Goal: Transaction & Acquisition: Purchase product/service

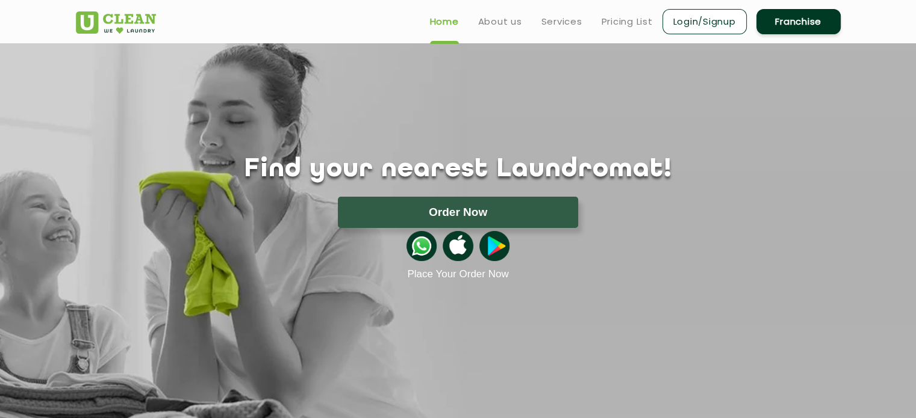
click at [503, 116] on div "Find your nearest Laundromat! Please select the location Order Now Place Your O…" at bounding box center [458, 161] width 783 height 237
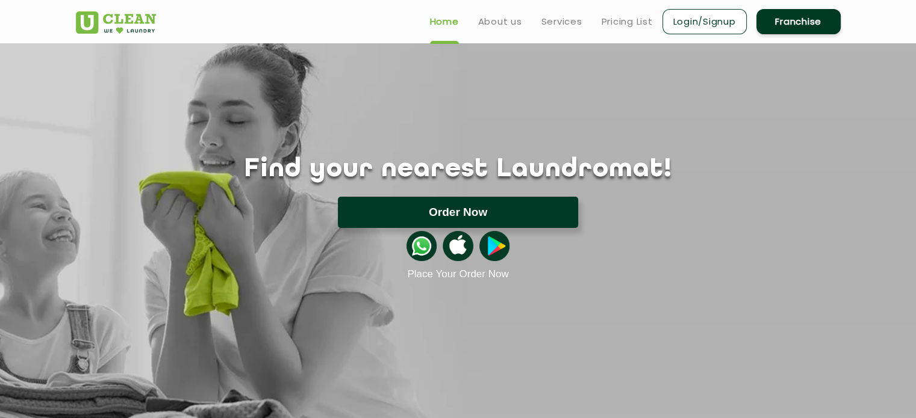
click at [494, 214] on button "Order Now" at bounding box center [458, 212] width 240 height 31
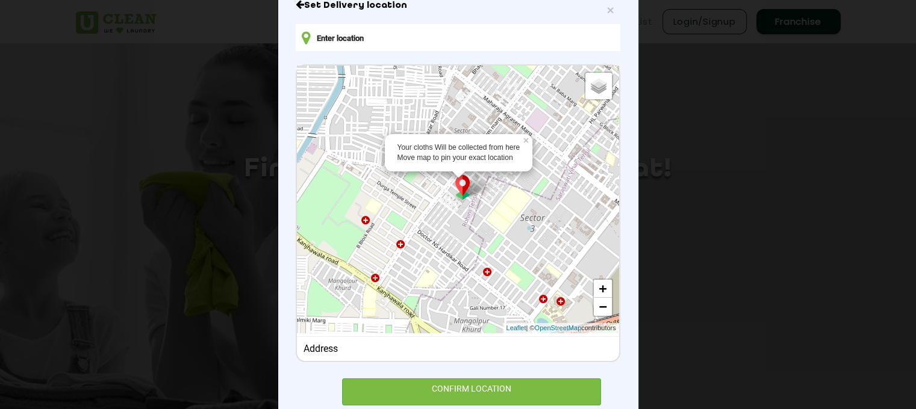
scroll to position [120, 0]
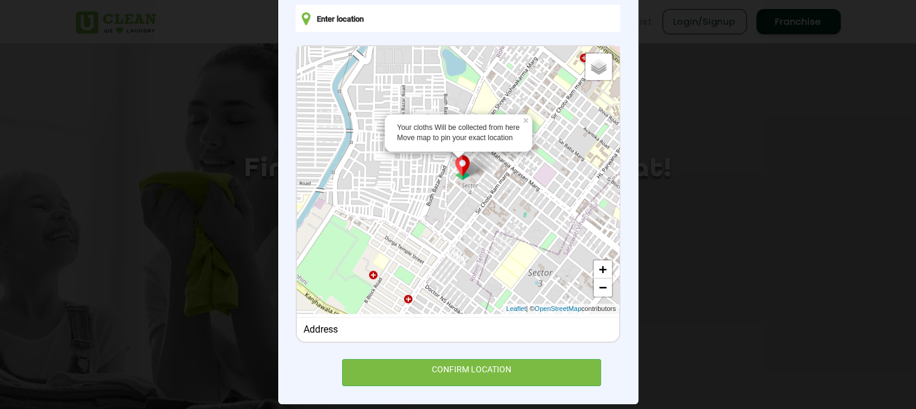
drag, startPoint x: 458, startPoint y: 165, endPoint x: 467, endPoint y: 239, distance: 74.7
click at [467, 239] on div "Your cloths Will be collected from here Move map to pin your exact location × D…" at bounding box center [458, 180] width 322 height 268
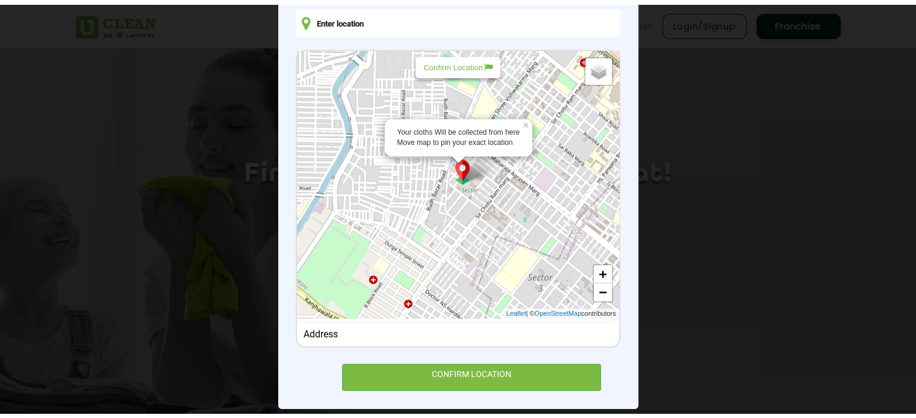
scroll to position [98, 0]
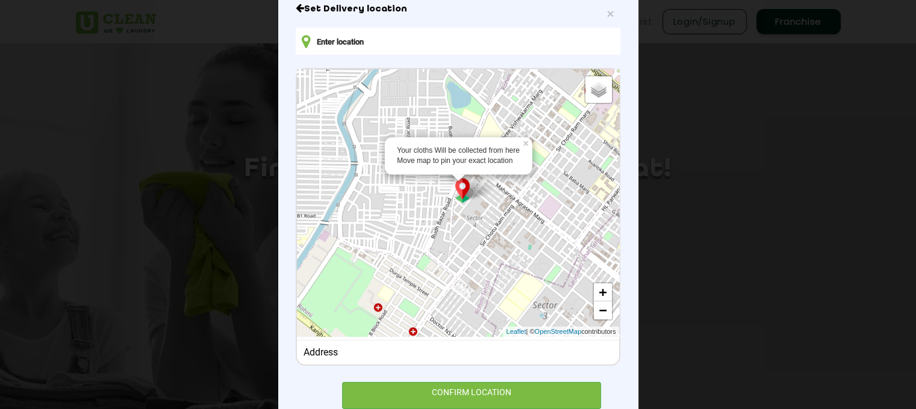
drag, startPoint x: 484, startPoint y: 221, endPoint x: 494, endPoint y: 245, distance: 26.2
click at [494, 245] on div "Your cloths Will be collected from here Move map to pin your exact location × D…" at bounding box center [458, 203] width 322 height 268
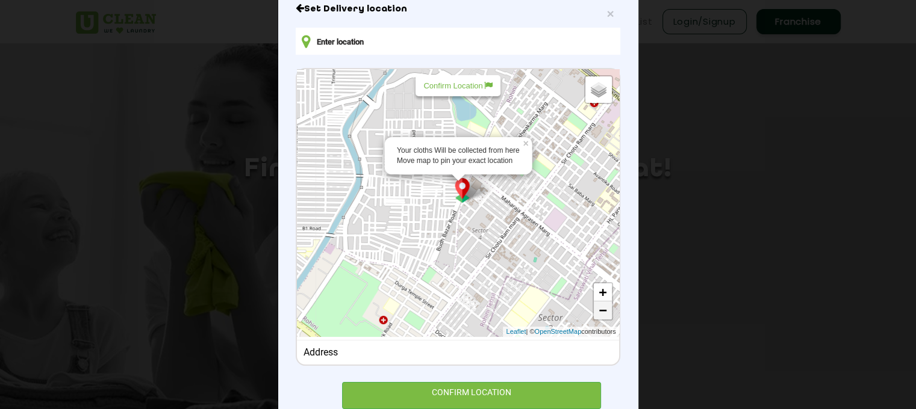
click at [601, 312] on link "−" at bounding box center [603, 311] width 18 height 18
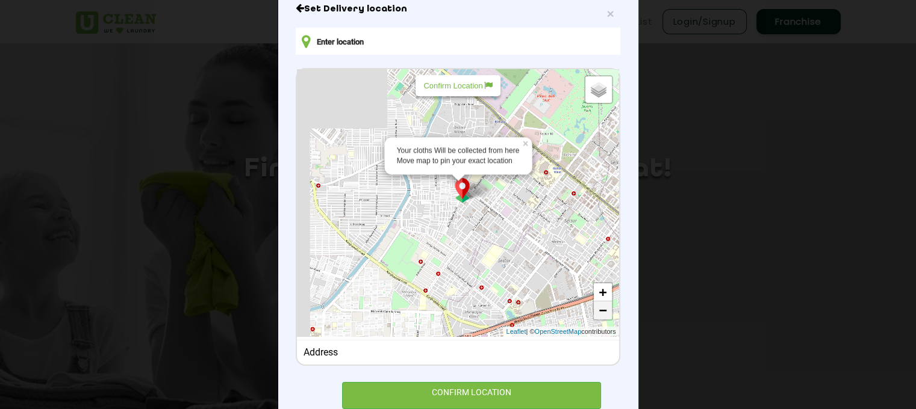
click at [601, 312] on link "−" at bounding box center [603, 311] width 18 height 18
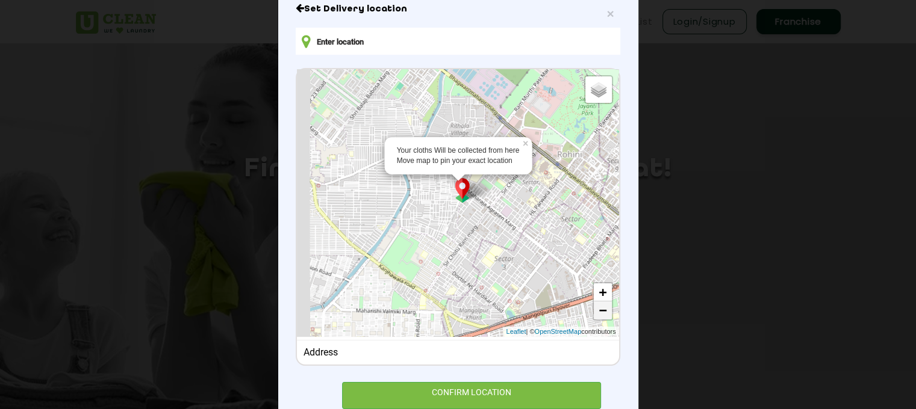
click at [601, 312] on link "−" at bounding box center [603, 311] width 18 height 18
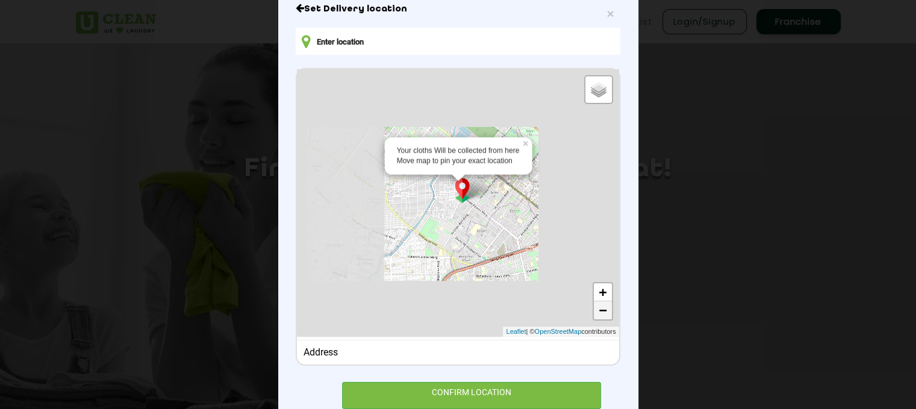
click at [601, 312] on link "−" at bounding box center [603, 311] width 18 height 18
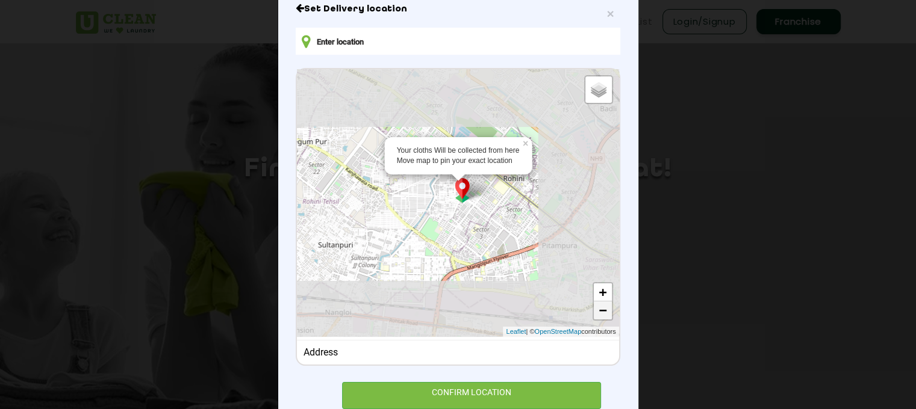
click at [601, 312] on link "−" at bounding box center [603, 311] width 18 height 18
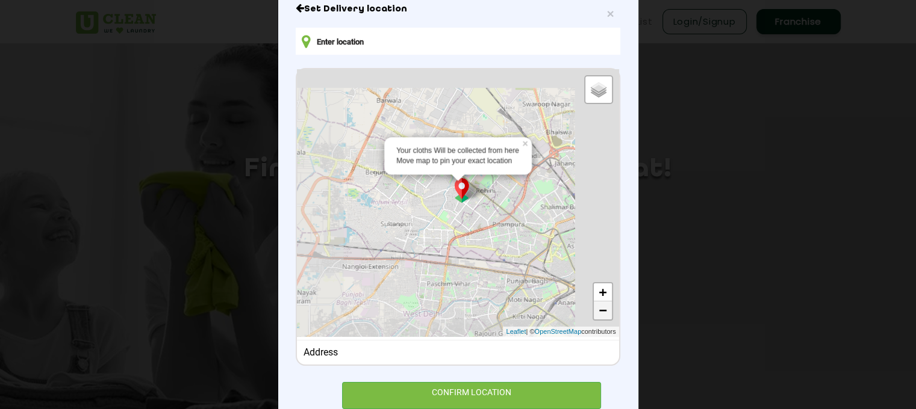
click at [601, 312] on link "−" at bounding box center [603, 311] width 18 height 18
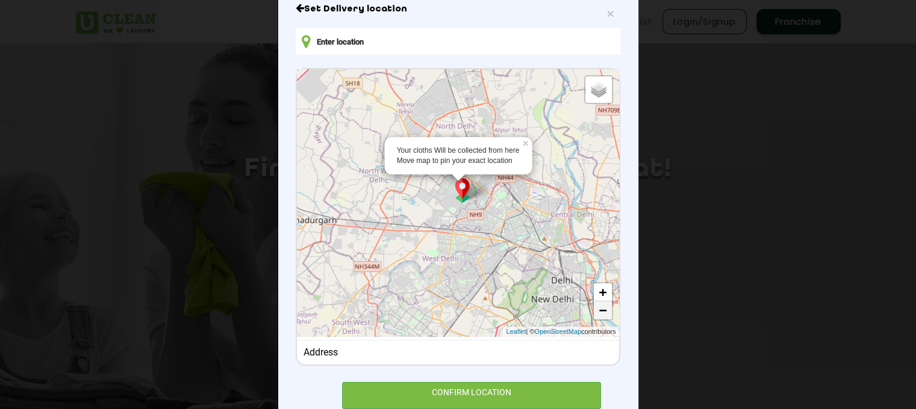
click at [601, 312] on link "−" at bounding box center [603, 311] width 18 height 18
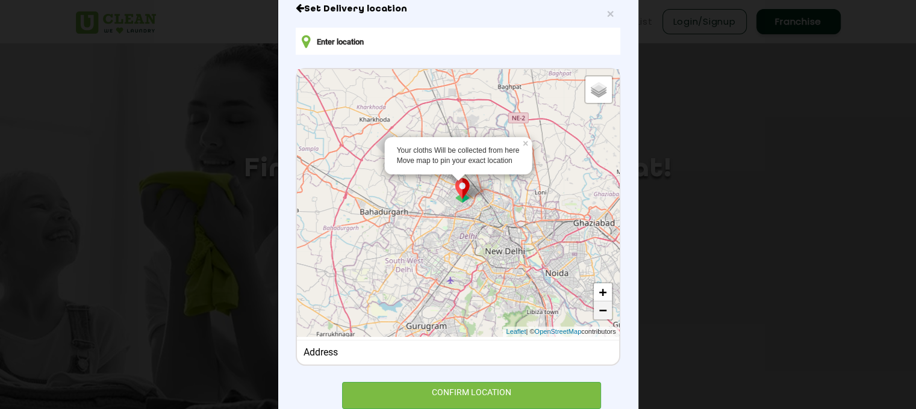
click at [601, 312] on link "−" at bounding box center [603, 311] width 18 height 18
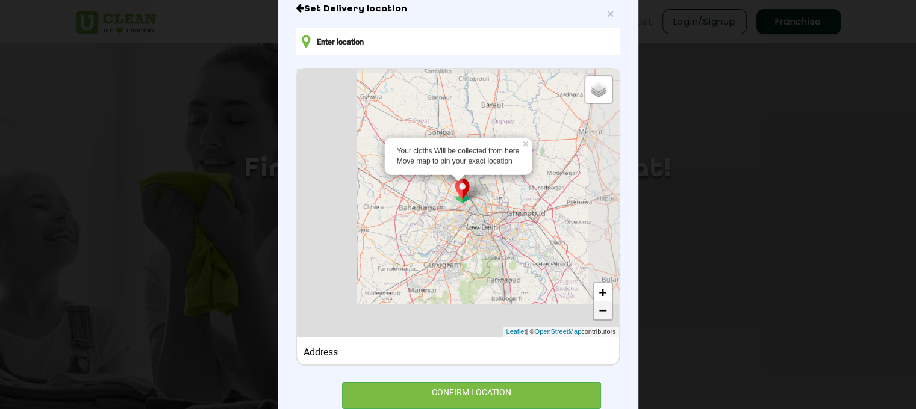
click at [601, 312] on link "−" at bounding box center [603, 311] width 18 height 18
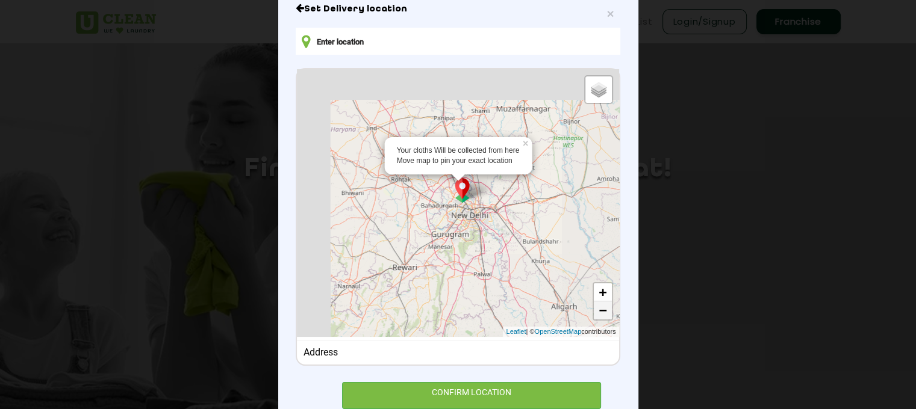
click at [601, 312] on link "−" at bounding box center [603, 311] width 18 height 18
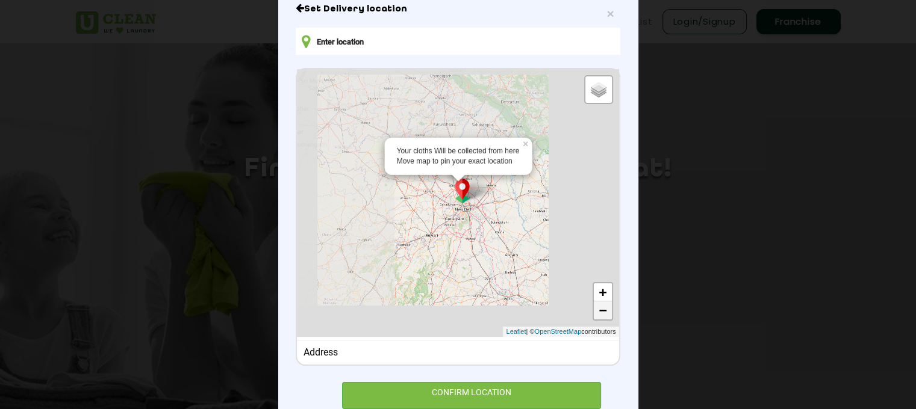
click at [601, 312] on link "−" at bounding box center [603, 311] width 18 height 18
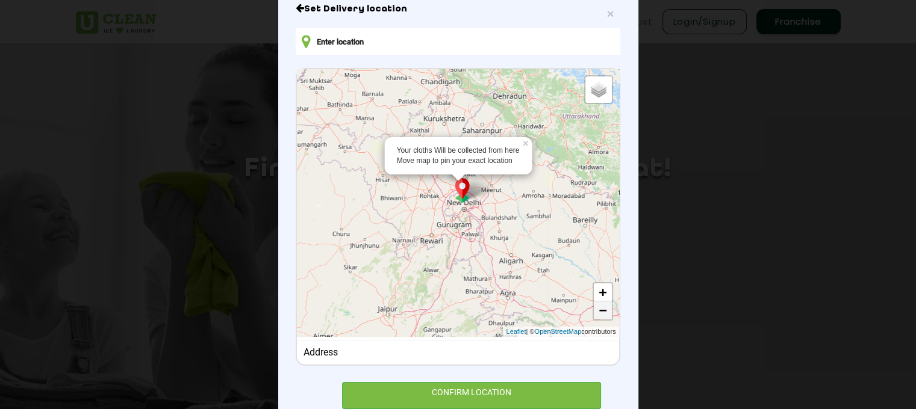
click at [601, 311] on link "−" at bounding box center [603, 311] width 18 height 18
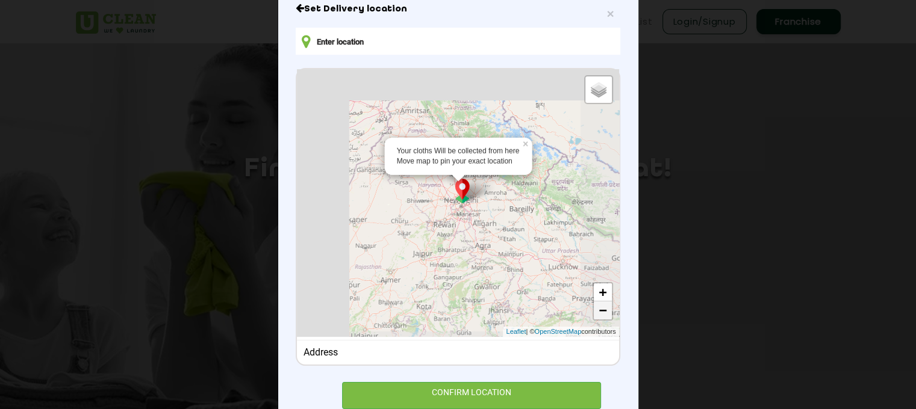
click at [601, 311] on link "−" at bounding box center [603, 311] width 18 height 18
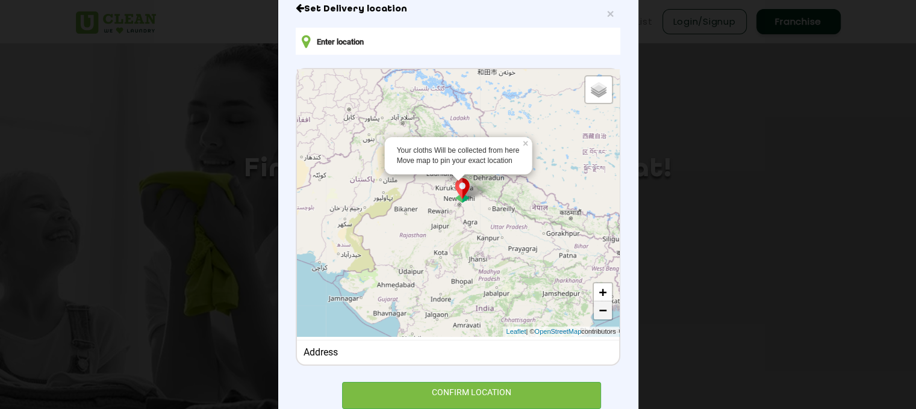
click at [601, 311] on link "−" at bounding box center [603, 311] width 18 height 18
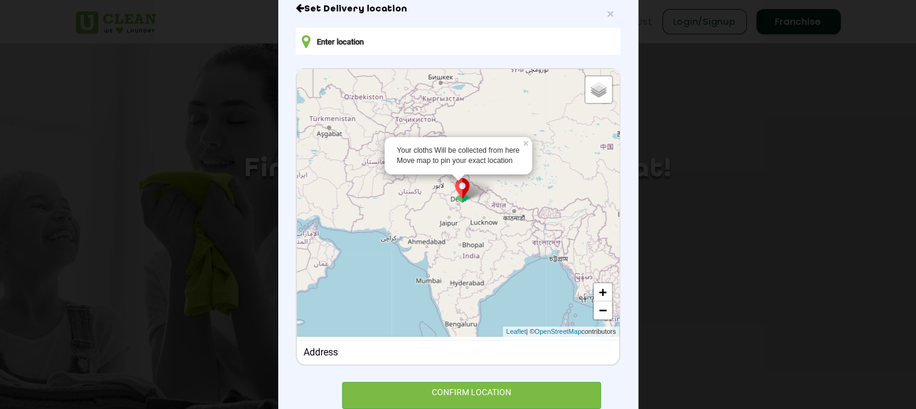
click at [441, 229] on div "Your cloths Will be collected from here Move map to pin your exact location × D…" at bounding box center [458, 203] width 322 height 268
click at [594, 293] on link "+" at bounding box center [603, 293] width 18 height 18
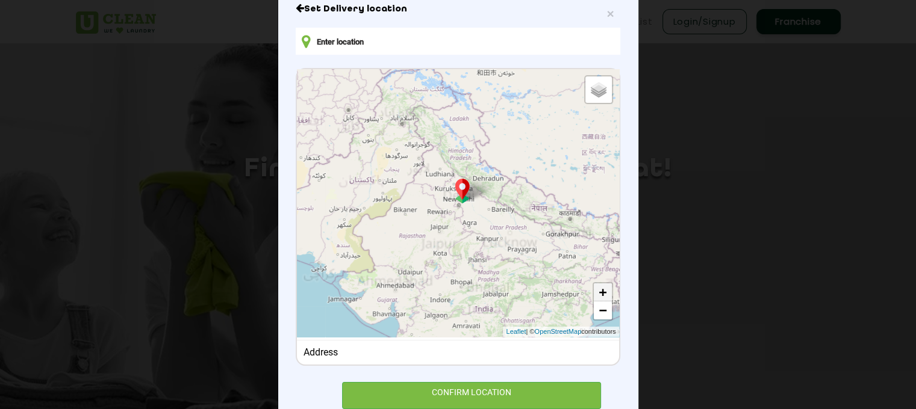
click at [594, 293] on link "+" at bounding box center [603, 293] width 18 height 18
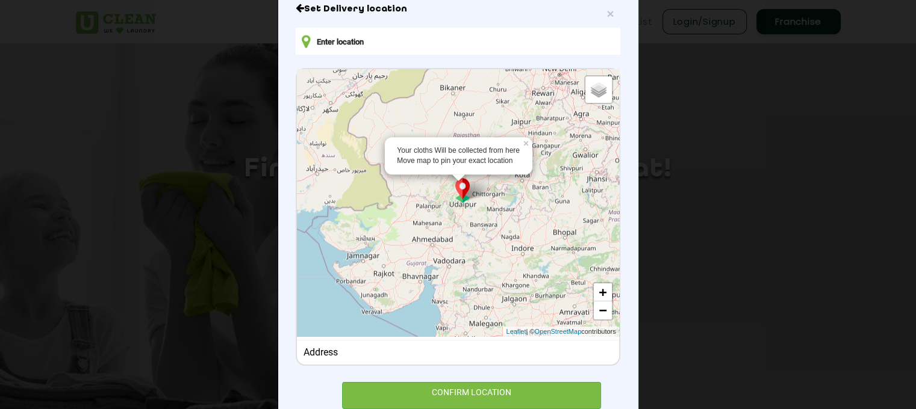
drag, startPoint x: 457, startPoint y: 191, endPoint x: 556, endPoint y: 60, distance: 165.1
click at [556, 60] on div "Set Delivery location Your cloths Will be collected from here Move map to pin y…" at bounding box center [458, 206] width 324 height 406
click at [595, 293] on link "+" at bounding box center [603, 293] width 18 height 18
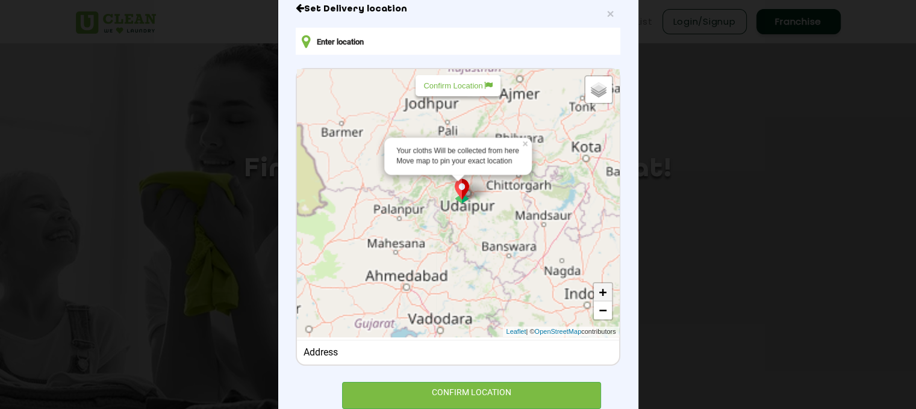
click at [595, 293] on link "+" at bounding box center [603, 293] width 18 height 18
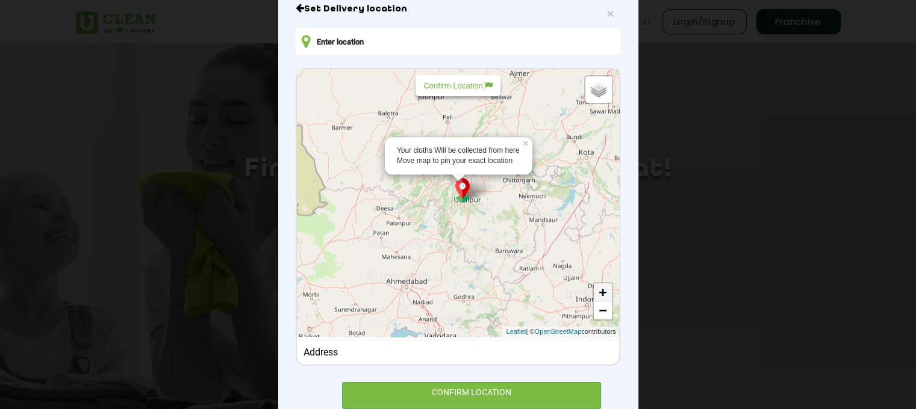
click at [595, 293] on link "+" at bounding box center [603, 293] width 18 height 18
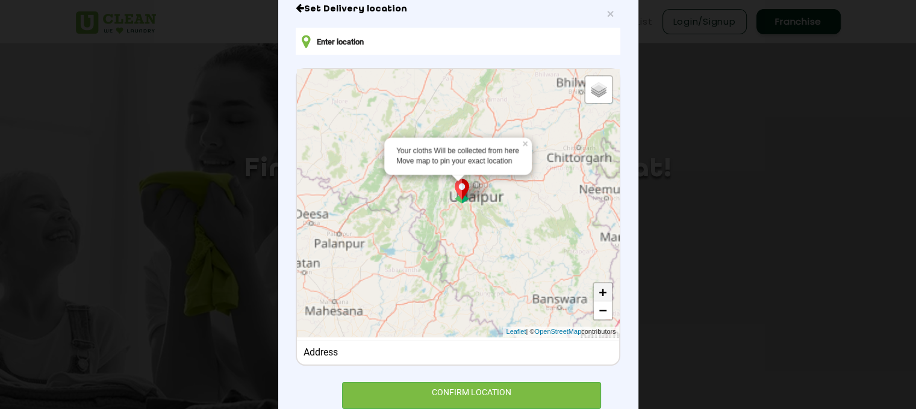
click at [595, 293] on link "+" at bounding box center [603, 293] width 18 height 18
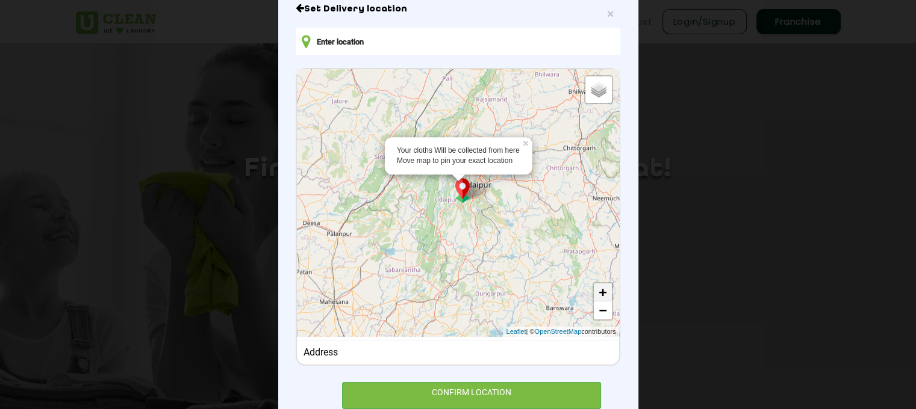
click at [595, 293] on link "+" at bounding box center [603, 293] width 18 height 18
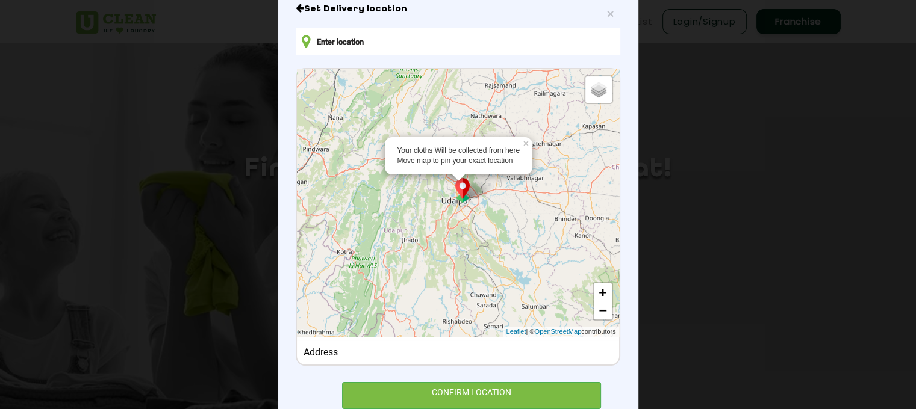
drag, startPoint x: 507, startPoint y: 211, endPoint x: 468, endPoint y: 245, distance: 51.6
click at [468, 245] on div "Your cloths Will be collected from here Move map to pin your exact location × D…" at bounding box center [458, 203] width 322 height 268
click at [596, 287] on link "+" at bounding box center [603, 293] width 18 height 18
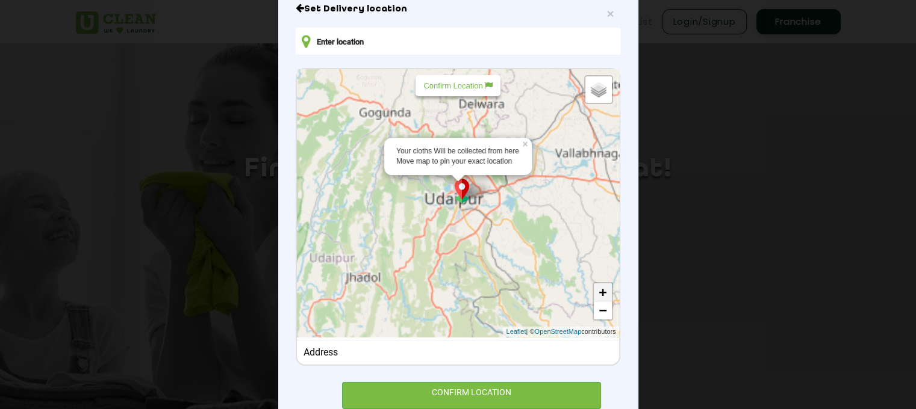
click at [596, 287] on link "+" at bounding box center [603, 293] width 18 height 18
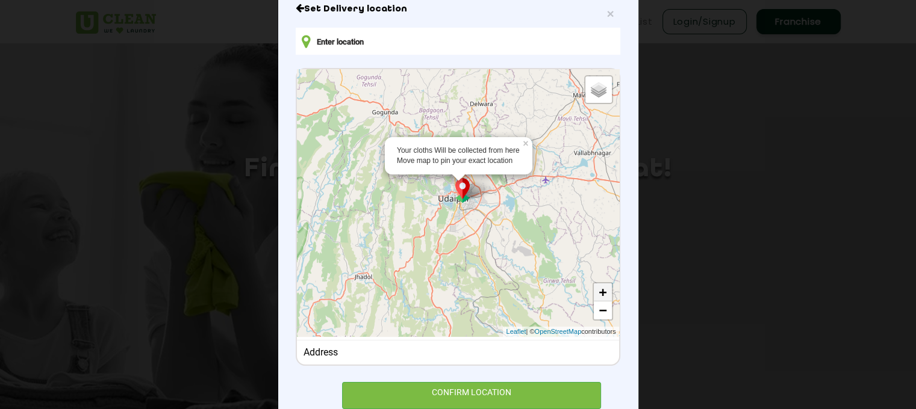
click at [596, 287] on link "+" at bounding box center [603, 293] width 18 height 18
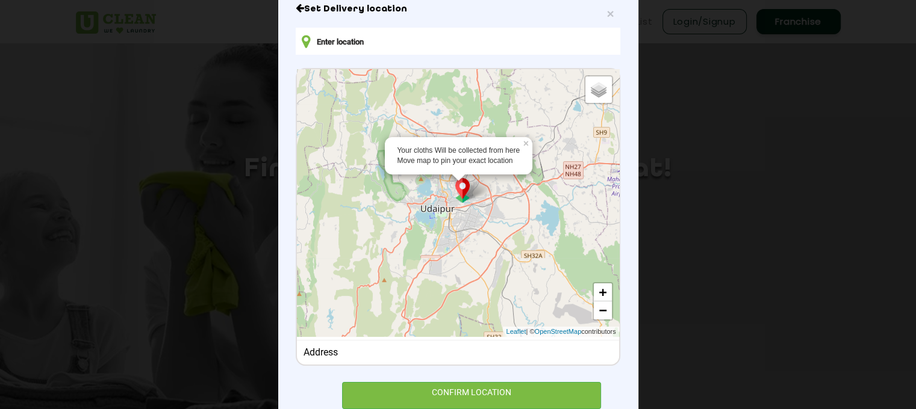
drag, startPoint x: 544, startPoint y: 214, endPoint x: 530, endPoint y: 230, distance: 21.4
click at [530, 230] on div "Your cloths Will be collected from here Move map to pin your exact location × D…" at bounding box center [458, 203] width 322 height 268
click at [595, 290] on link "+" at bounding box center [603, 293] width 18 height 18
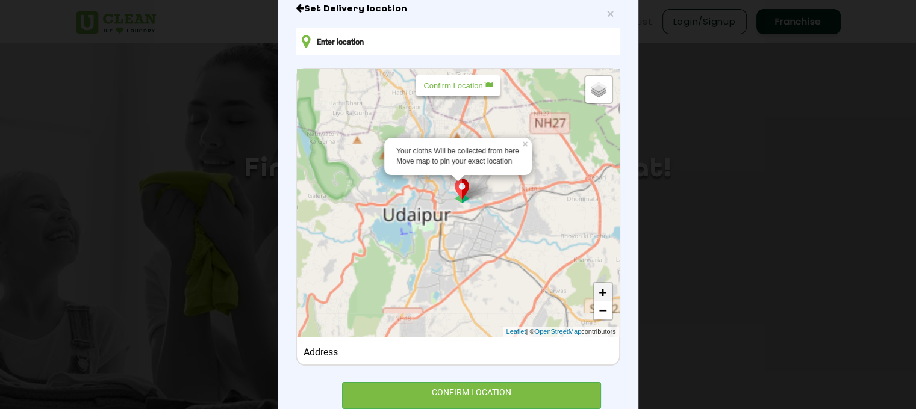
click at [595, 290] on link "+" at bounding box center [603, 293] width 18 height 18
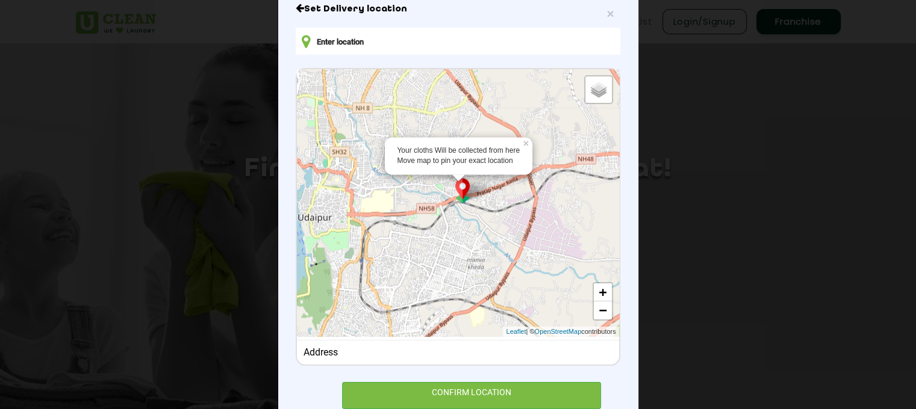
drag, startPoint x: 528, startPoint y: 243, endPoint x: 477, endPoint y: 240, distance: 50.6
click at [477, 240] on div "Your cloths Will be collected from here Move map to pin your exact location × D…" at bounding box center [458, 203] width 322 height 268
click at [597, 288] on link "+" at bounding box center [603, 293] width 18 height 18
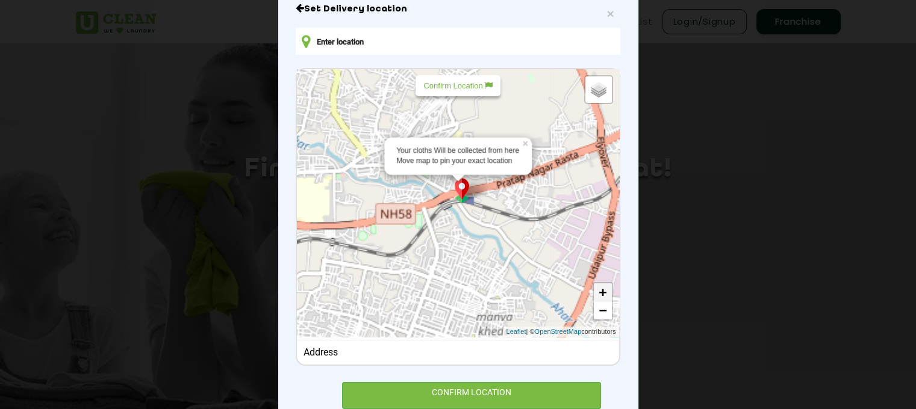
click at [597, 288] on link "+" at bounding box center [603, 293] width 18 height 18
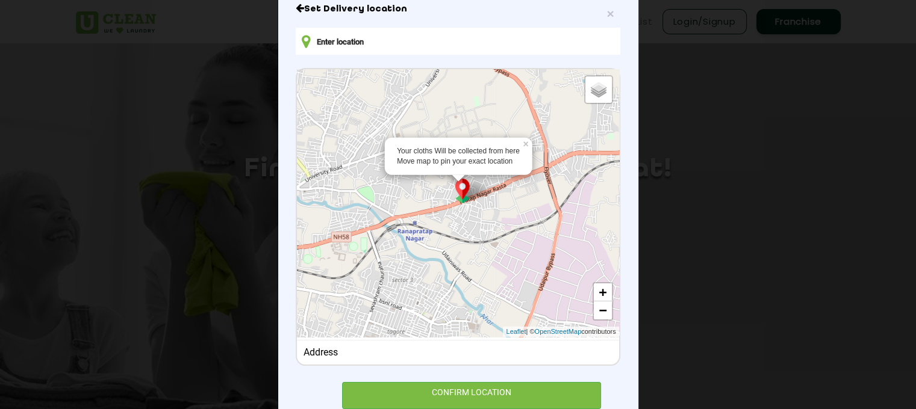
drag, startPoint x: 558, startPoint y: 227, endPoint x: 501, endPoint y: 252, distance: 62.0
click at [501, 252] on div "Your cloths Will be collected from here Move map to pin your exact location × D…" at bounding box center [458, 203] width 322 height 268
click at [598, 288] on link "+" at bounding box center [603, 293] width 18 height 18
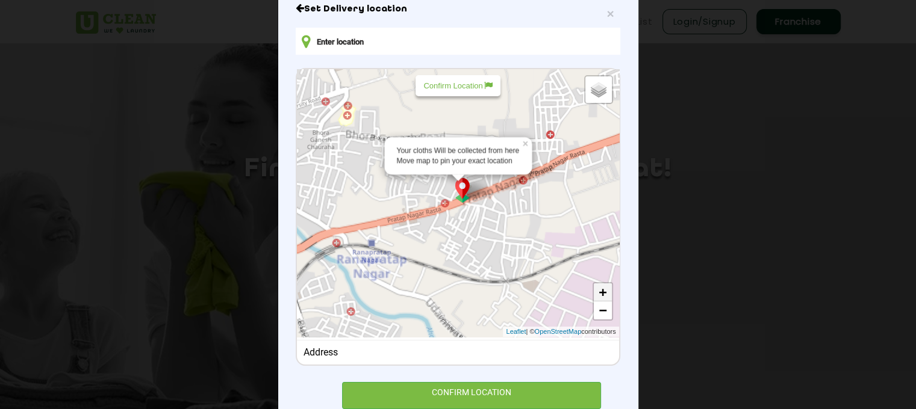
click at [598, 288] on link "+" at bounding box center [603, 293] width 18 height 18
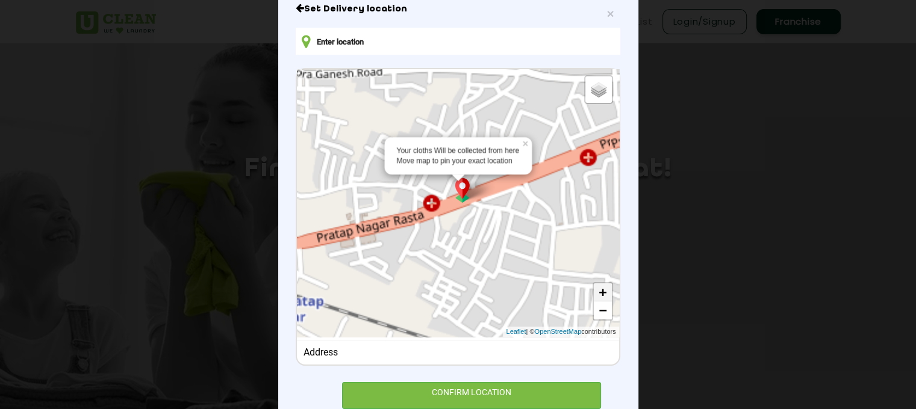
click at [598, 288] on link "+" at bounding box center [603, 293] width 18 height 18
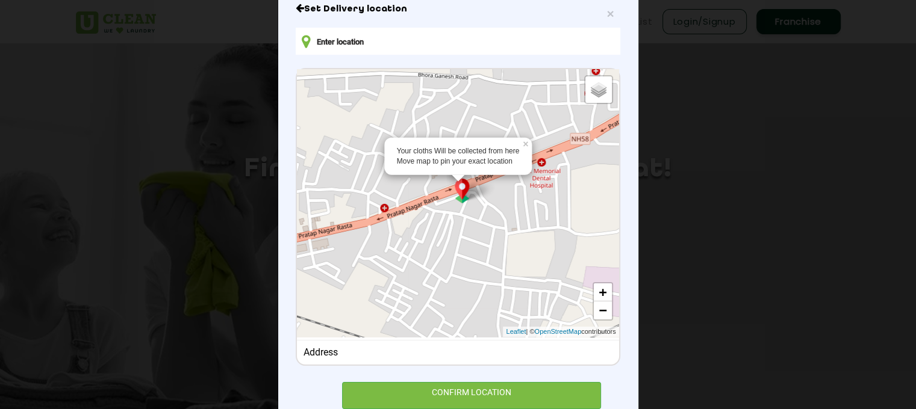
drag, startPoint x: 520, startPoint y: 223, endPoint x: 471, endPoint y: 222, distance: 48.8
click at [471, 222] on div "Your cloths Will be collected from here Move map to pin your exact location × D…" at bounding box center [458, 203] width 322 height 268
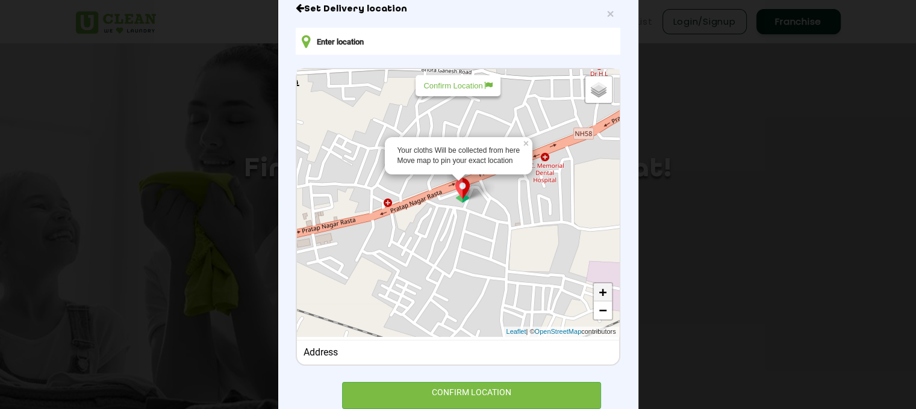
click at [597, 290] on link "+" at bounding box center [603, 293] width 18 height 18
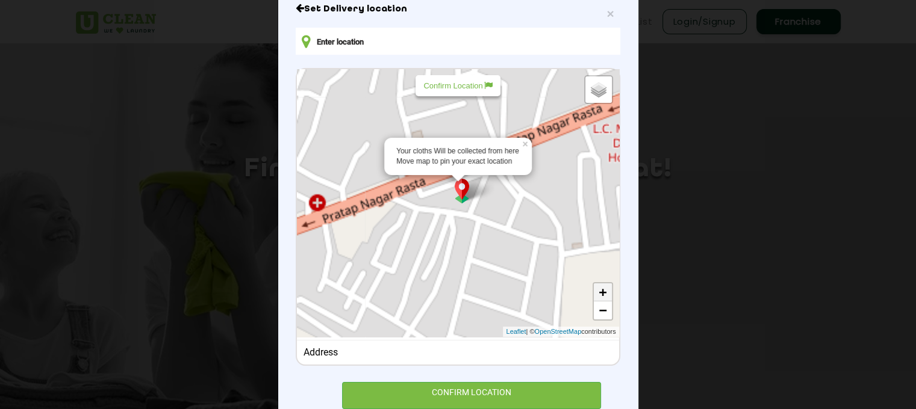
click at [597, 290] on link "+" at bounding box center [603, 293] width 18 height 18
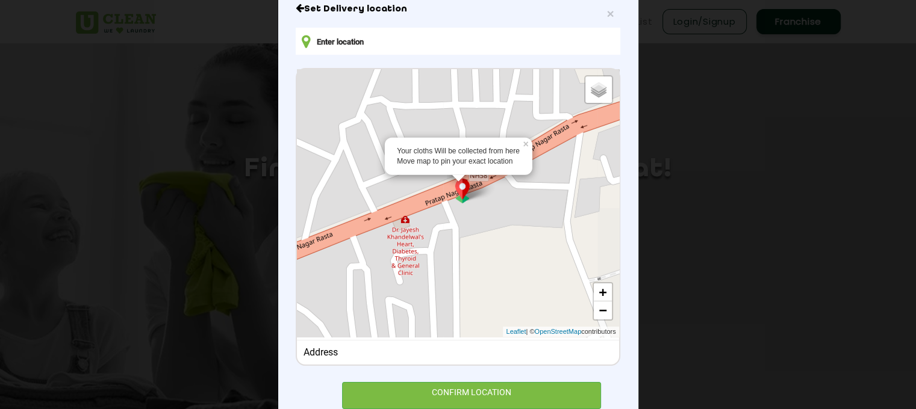
drag, startPoint x: 568, startPoint y: 204, endPoint x: 342, endPoint y: 309, distance: 249.7
click at [333, 317] on div "Your cloths Will be collected from here Move map to pin your exact location × D…" at bounding box center [458, 203] width 322 height 268
click at [608, 15] on span "×" at bounding box center [609, 14] width 7 height 14
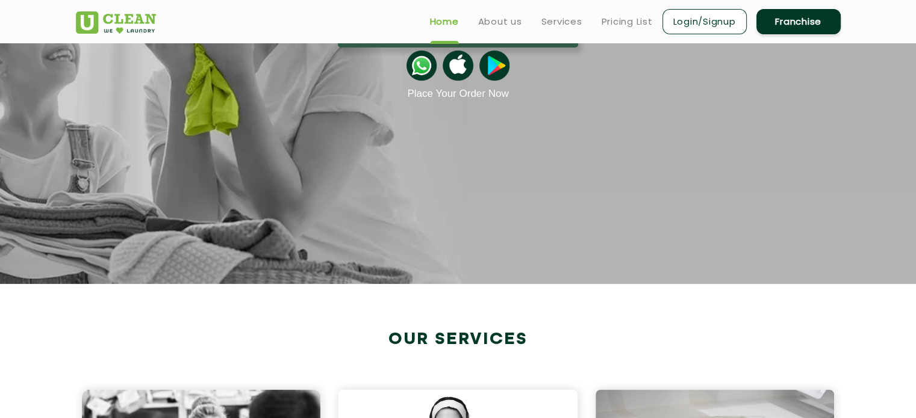
scroll to position [0, 0]
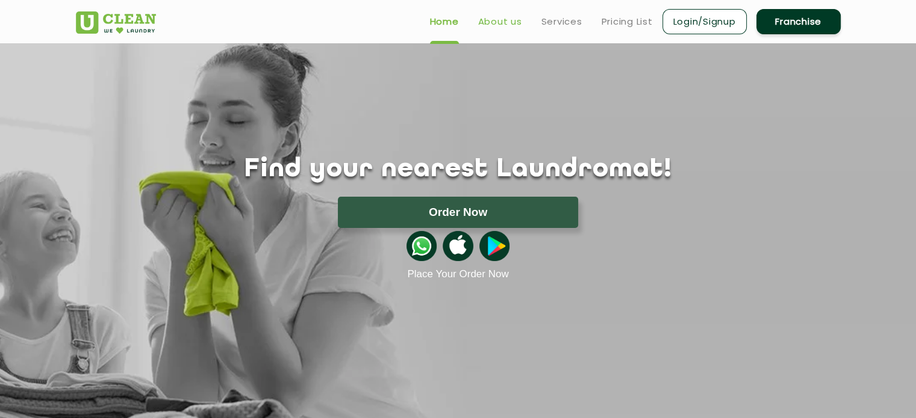
click at [509, 26] on link "About us" at bounding box center [500, 21] width 44 height 14
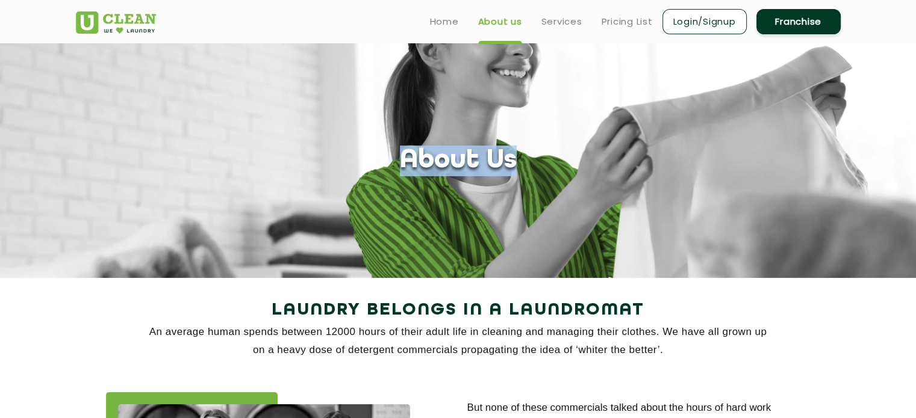
drag, startPoint x: 406, startPoint y: 158, endPoint x: 571, endPoint y: 173, distance: 166.2
click at [571, 173] on div "About Us" at bounding box center [458, 161] width 783 height 31
click at [577, 163] on div "About Us" at bounding box center [458, 161] width 783 height 31
click at [571, 21] on link "Services" at bounding box center [561, 21] width 41 height 14
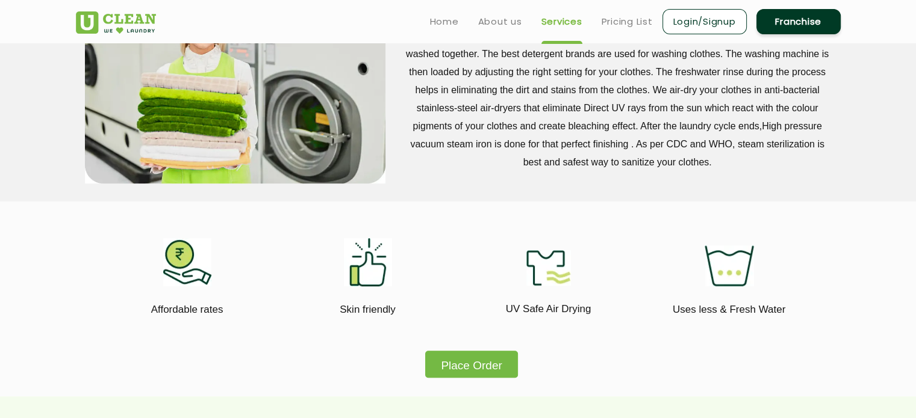
scroll to position [241, 0]
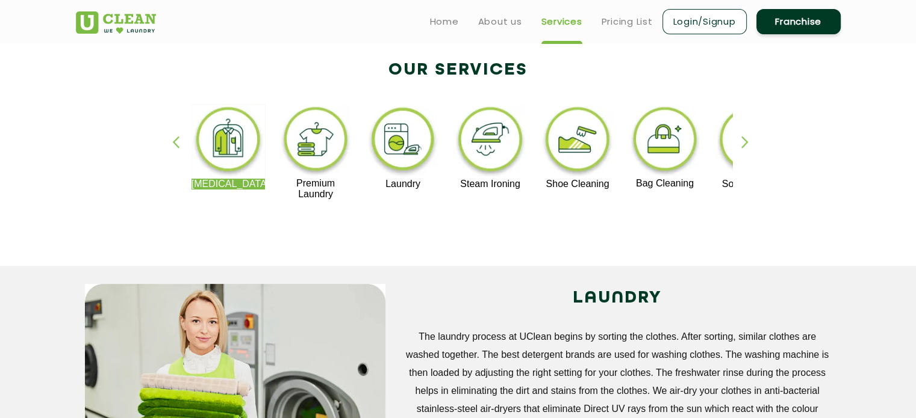
click at [621, 30] on ul "Home About us Services Pricing List Login/Signup Franchise" at bounding box center [630, 21] width 420 height 28
click at [629, 20] on link "Pricing List" at bounding box center [627, 21] width 51 height 14
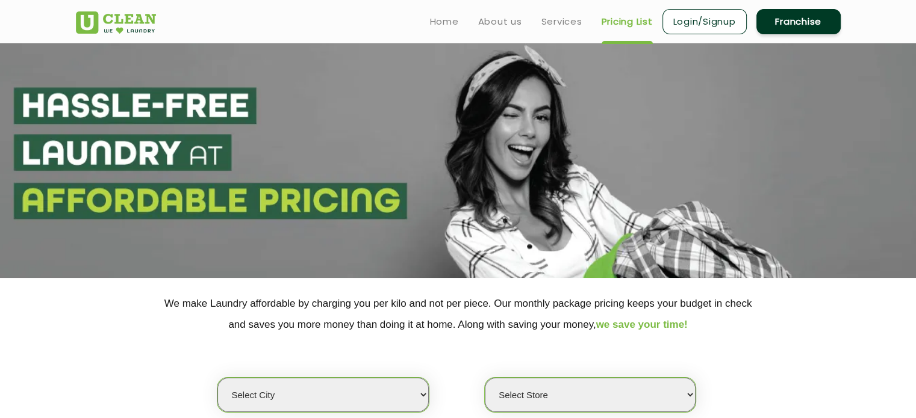
select select "0"
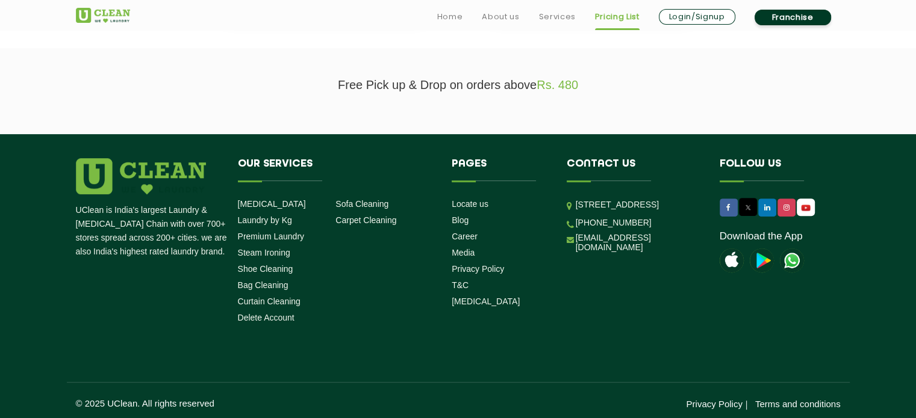
scroll to position [399, 0]
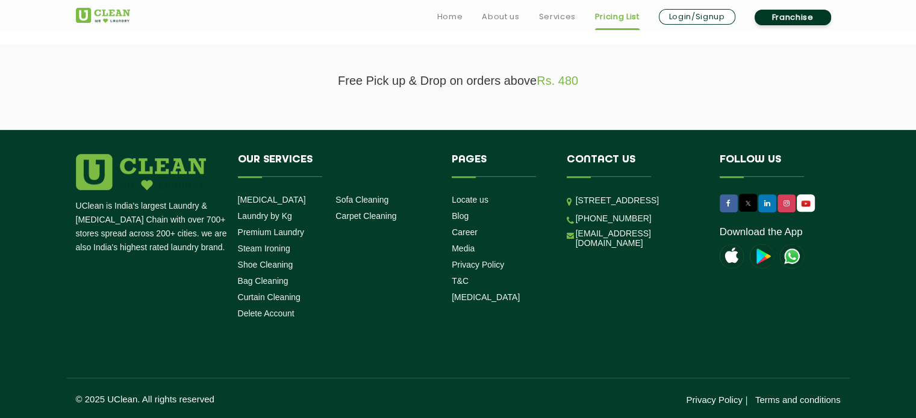
click at [741, 117] on section "Free Pick up & Drop on orders above Rs. 480" at bounding box center [458, 87] width 916 height 86
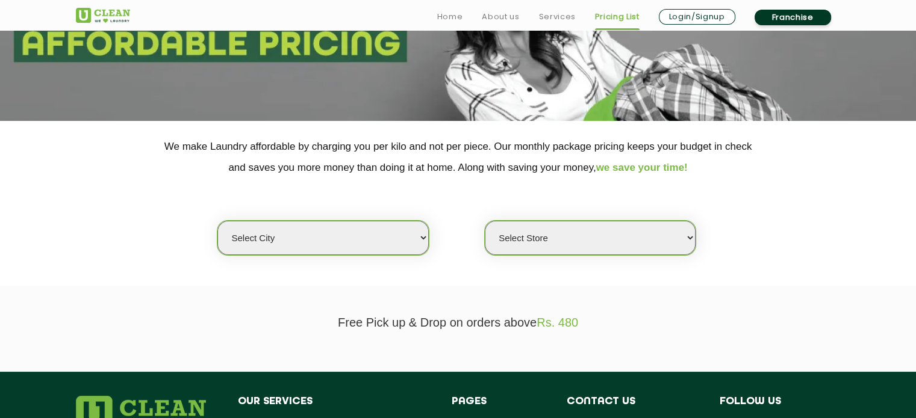
scroll to position [301, 0]
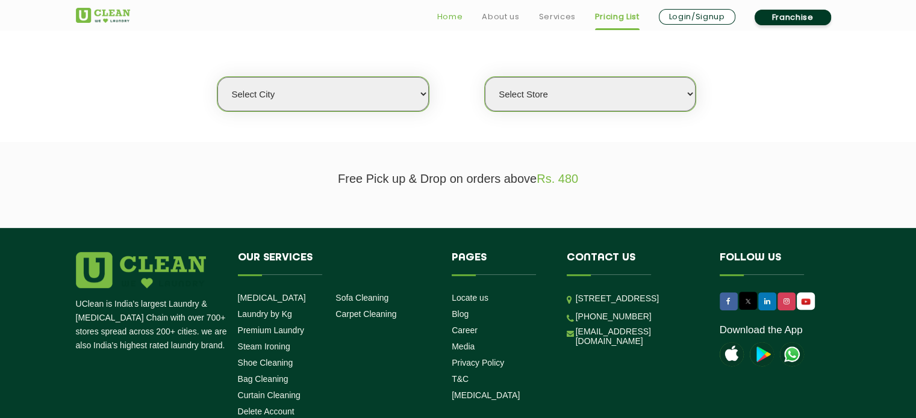
click at [456, 11] on link "Home" at bounding box center [450, 17] width 26 height 14
